Goal: Task Accomplishment & Management: Use online tool/utility

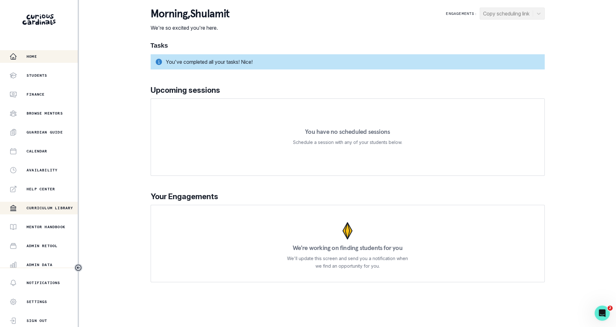
scroll to position [60, 0]
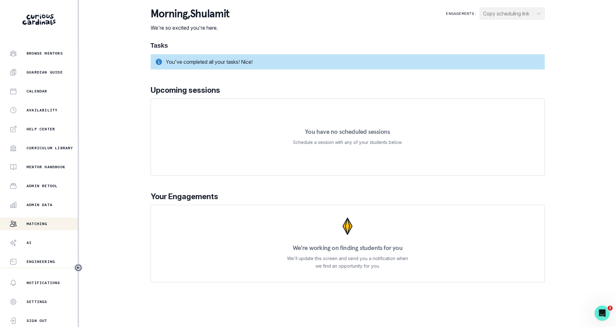
click at [53, 225] on div "Matching" at bounding box center [43, 224] width 68 height 8
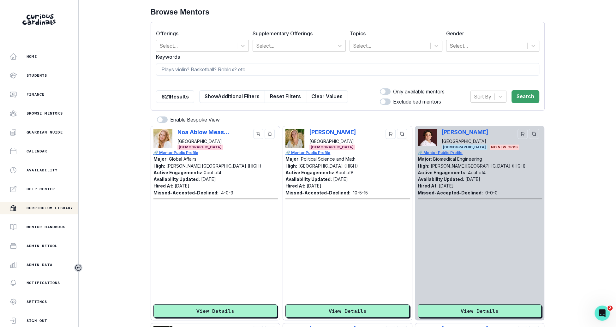
scroll to position [60, 0]
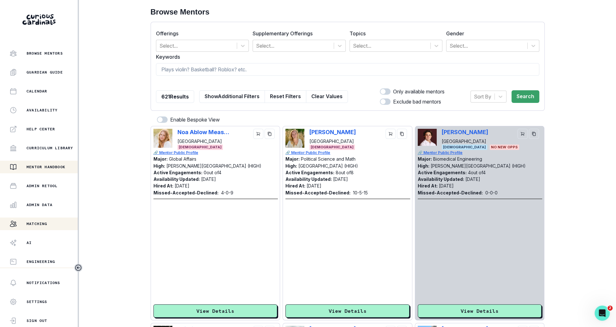
click at [45, 166] on p "Mentor Handbook" at bounding box center [46, 167] width 39 height 5
click at [56, 55] on p "Browse Mentors" at bounding box center [45, 53] width 36 height 5
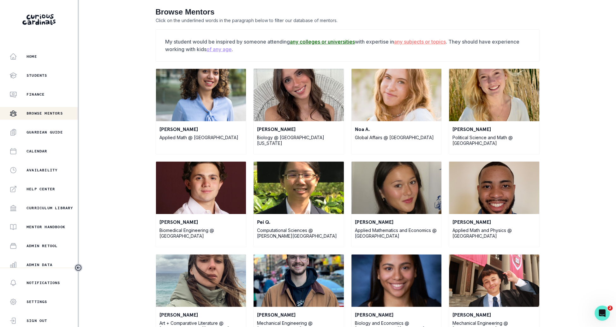
scroll to position [60, 0]
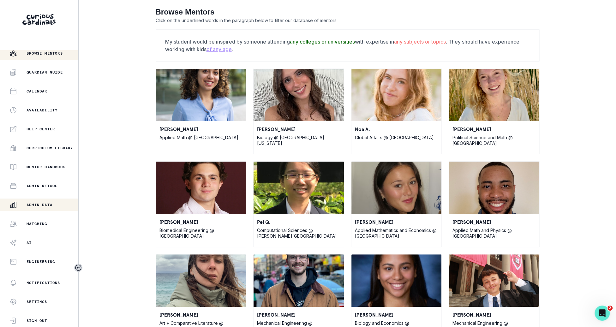
click at [51, 207] on div "Admin Data" at bounding box center [43, 205] width 68 height 8
click at [51, 203] on p "Admin Data" at bounding box center [40, 204] width 26 height 5
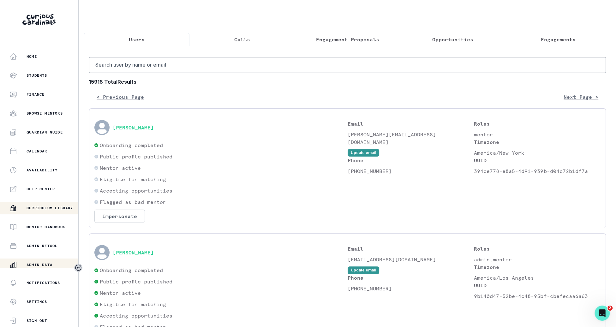
scroll to position [60, 0]
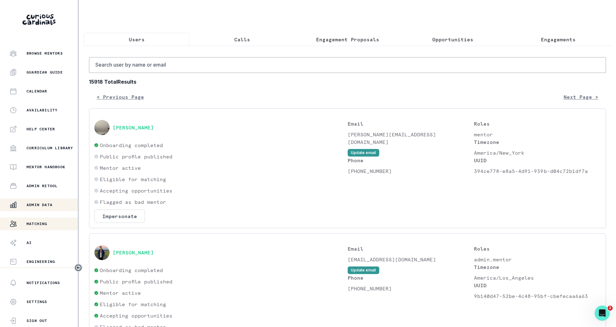
click at [51, 219] on button "Matching" at bounding box center [39, 224] width 78 height 13
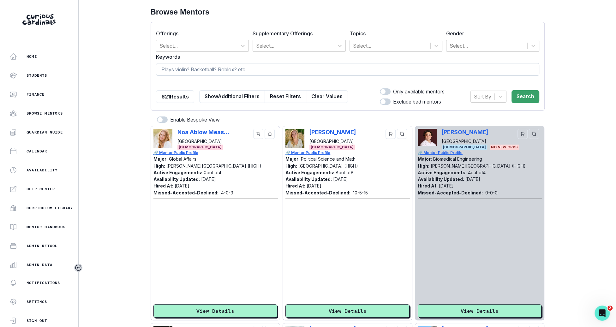
click at [227, 69] on input at bounding box center [347, 69] width 383 height 13
type input "[PERSON_NAME]"
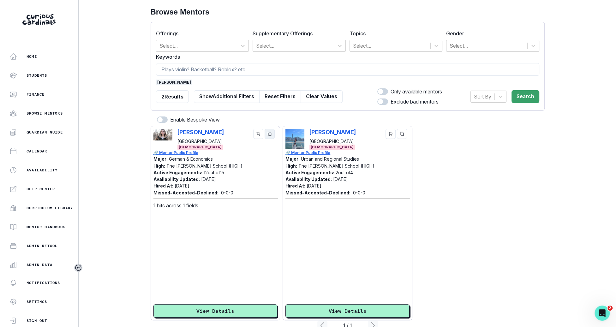
click at [269, 135] on icon "copy" at bounding box center [269, 134] width 3 height 4
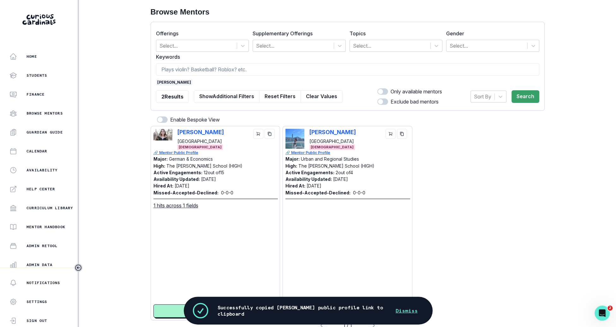
click at [171, 84] on span "[PERSON_NAME]" at bounding box center [174, 83] width 36 height 6
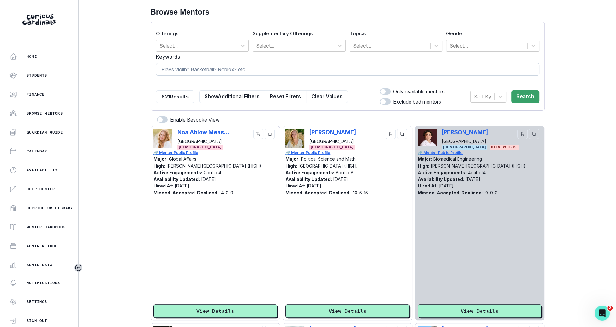
click at [178, 67] on input at bounding box center [347, 69] width 383 height 13
type input "[PERSON_NAME]"
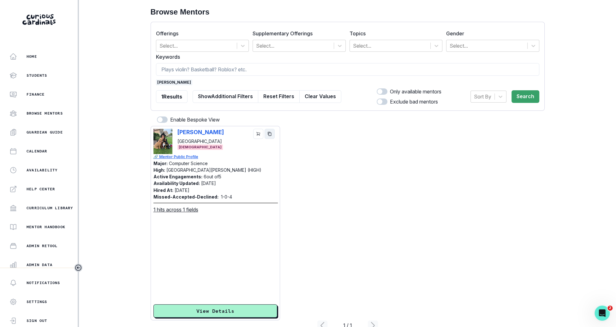
click at [271, 135] on icon "copy" at bounding box center [269, 134] width 4 height 4
click at [168, 82] on span "[PERSON_NAME]" at bounding box center [174, 83] width 36 height 6
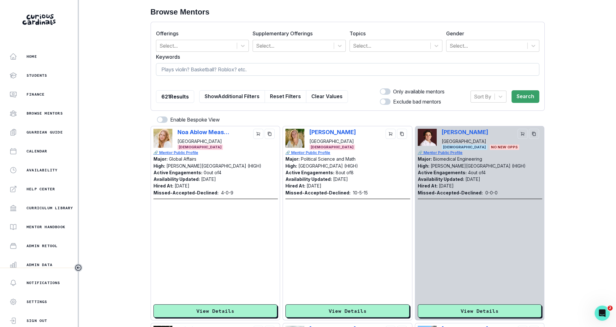
click at [196, 68] on input at bounding box center [347, 69] width 383 height 13
type input "marking"
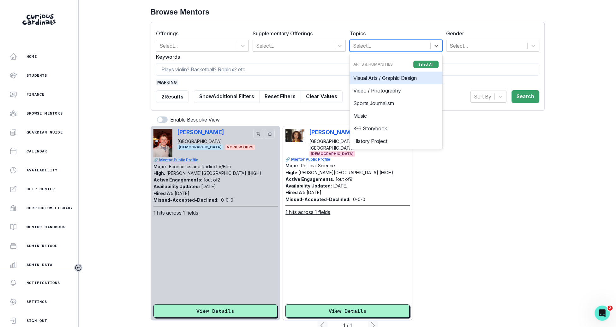
click at [367, 45] on div at bounding box center [390, 45] width 75 height 9
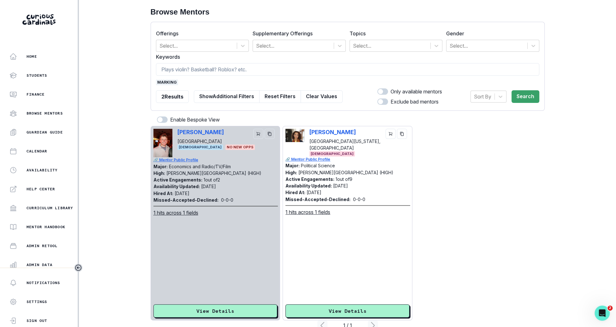
click at [158, 80] on span "marking" at bounding box center [167, 83] width 22 height 6
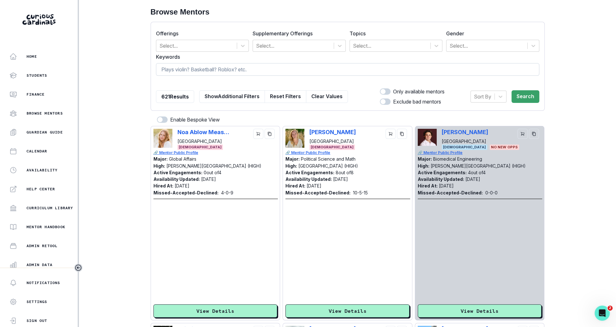
click at [179, 70] on input at bounding box center [347, 69] width 383 height 13
type input "marketing"
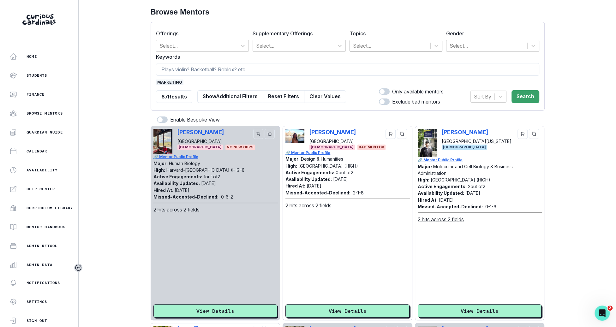
click at [385, 43] on div at bounding box center [390, 45] width 75 height 9
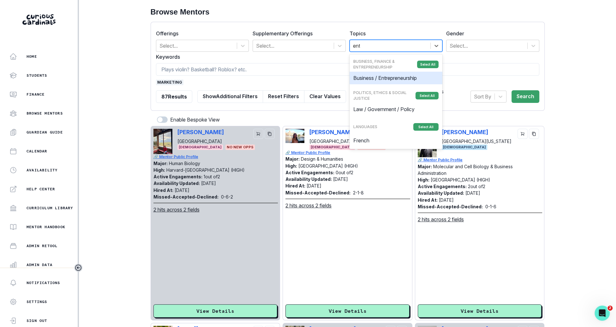
type input "entr"
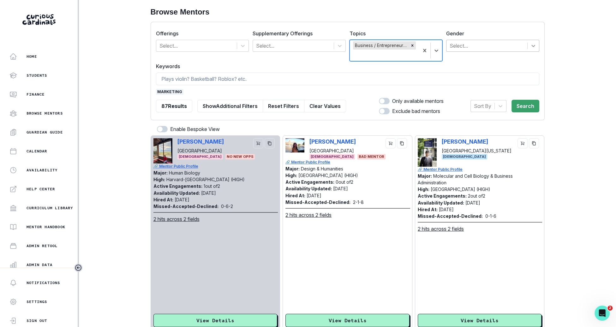
click at [531, 47] on icon at bounding box center [533, 46] width 6 height 6
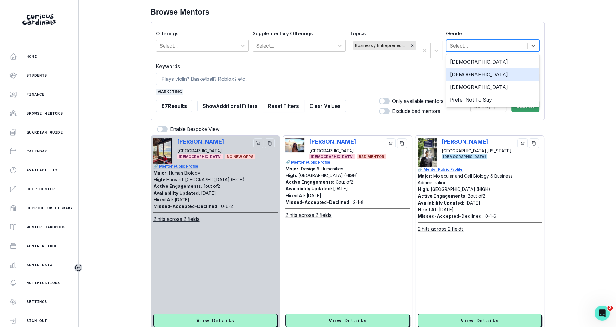
click at [522, 79] on div "[DEMOGRAPHIC_DATA]" at bounding box center [492, 74] width 93 height 13
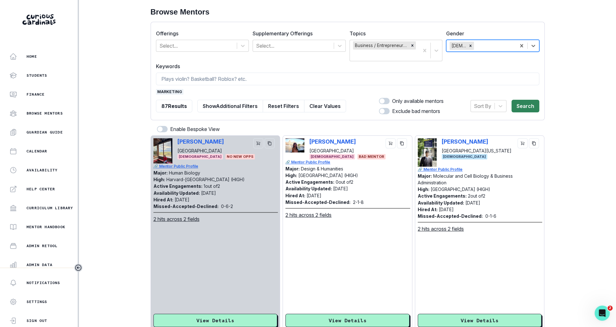
click at [522, 110] on button "Search" at bounding box center [526, 106] width 28 height 13
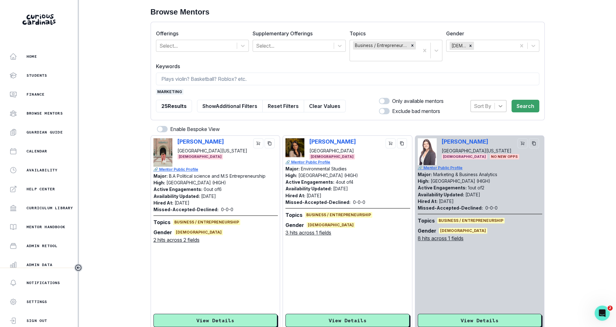
click at [497, 109] on div at bounding box center [500, 105] width 11 height 11
click at [485, 122] on div "Hired at" at bounding box center [489, 122] width 36 height 13
click at [516, 112] on button "Search" at bounding box center [526, 106] width 28 height 13
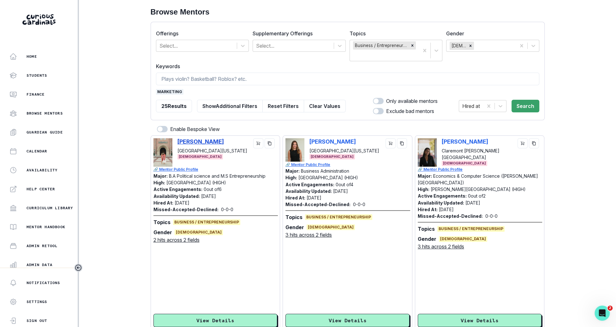
click at [209, 142] on p "[PERSON_NAME]" at bounding box center [203, 141] width 52 height 7
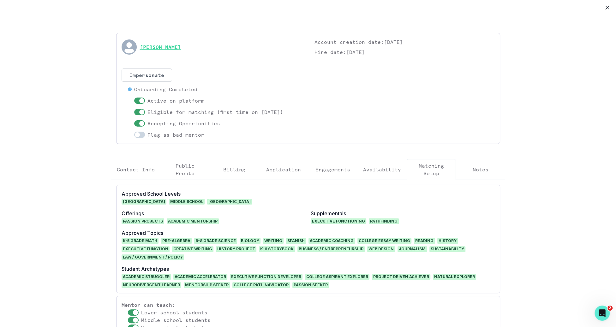
click at [153, 47] on link "[PERSON_NAME]" at bounding box center [160, 47] width 41 height 8
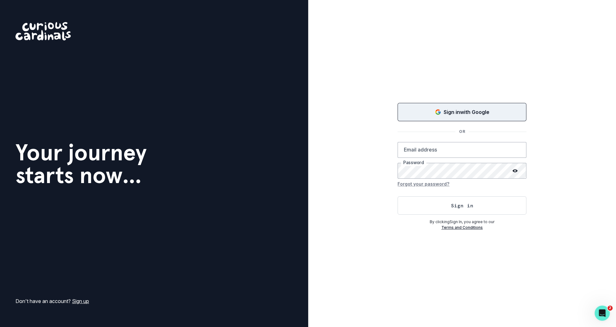
click at [459, 105] on button "Sign in with Google" at bounding box center [462, 112] width 129 height 18
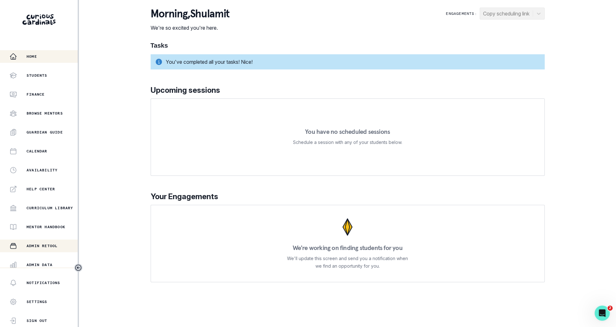
scroll to position [60, 0]
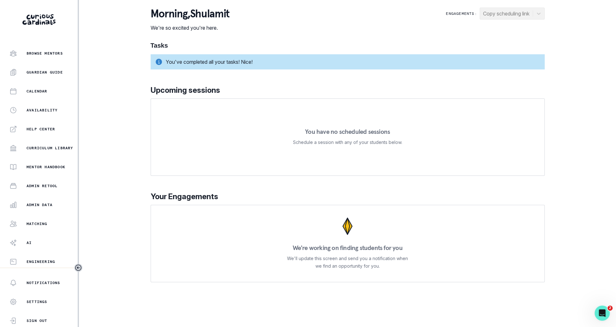
click at [50, 231] on div "Home Students Finance Browse Mentors Guardian Guide Calendar Availability Help …" at bounding box center [39, 159] width 78 height 218
click at [52, 222] on div "Matching" at bounding box center [43, 224] width 68 height 8
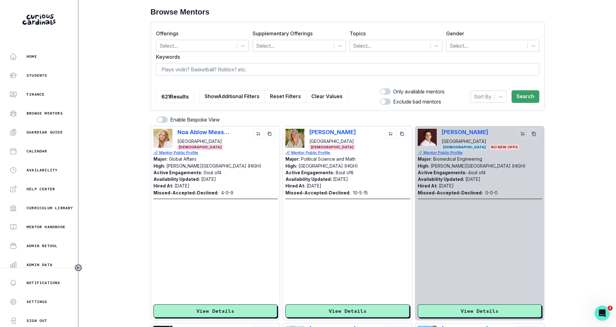
click at [482, 71] on input at bounding box center [347, 69] width 383 height 13
type input "marketing"
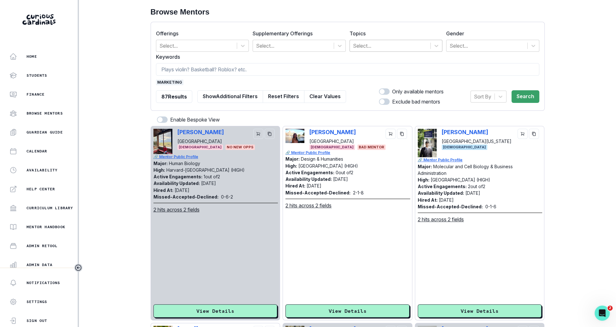
click at [411, 48] on div at bounding box center [390, 45] width 75 height 9
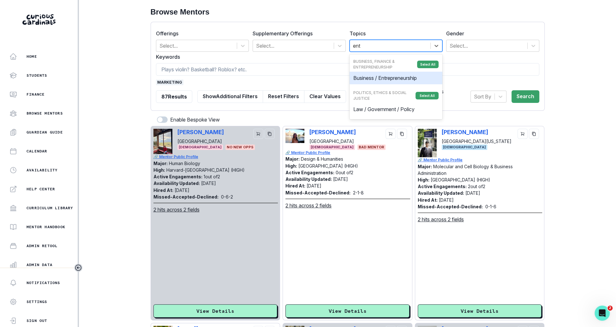
type input "entr"
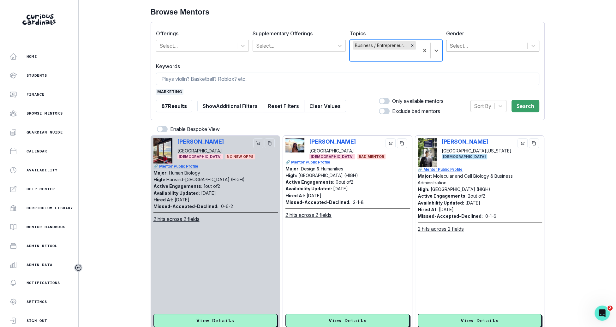
click at [484, 45] on div at bounding box center [487, 45] width 75 height 9
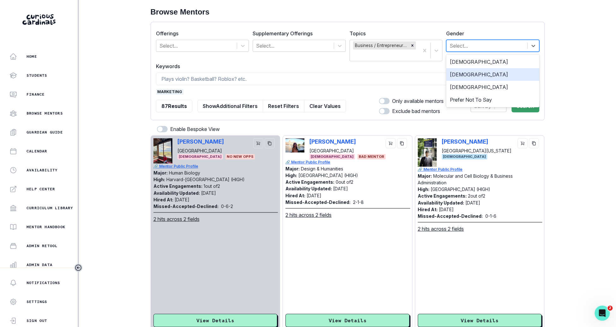
click at [482, 69] on div "[DEMOGRAPHIC_DATA]" at bounding box center [492, 74] width 93 height 13
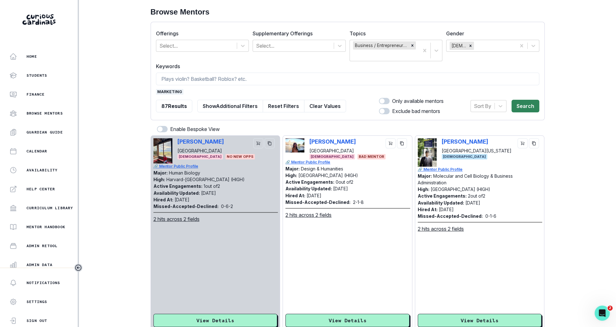
click at [527, 108] on button "Search" at bounding box center [526, 106] width 28 height 13
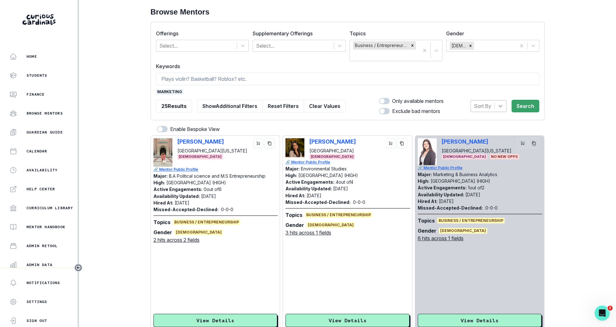
click at [500, 107] on icon at bounding box center [500, 106] width 6 height 6
click at [490, 123] on div "Hired at" at bounding box center [489, 122] width 36 height 13
click at [521, 108] on button "Search" at bounding box center [526, 106] width 28 height 13
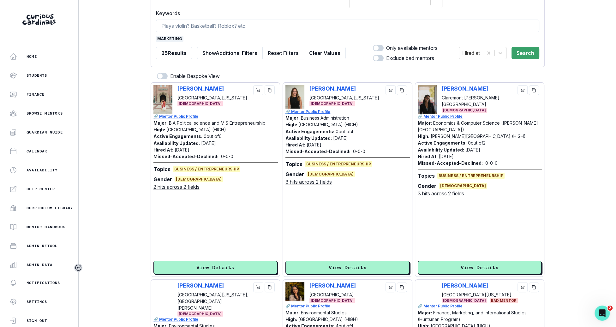
scroll to position [17, 0]
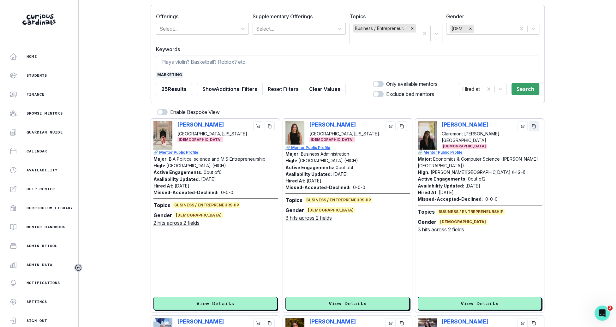
click at [533, 126] on icon "copy" at bounding box center [534, 126] width 4 height 4
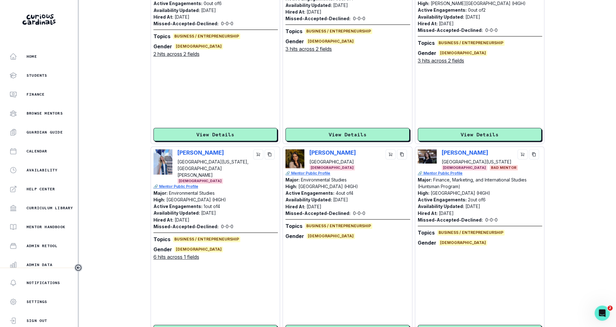
scroll to position [0, 0]
click at [272, 153] on icon "copy" at bounding box center [269, 154] width 4 height 4
